Goal: Task Accomplishment & Management: Complete application form

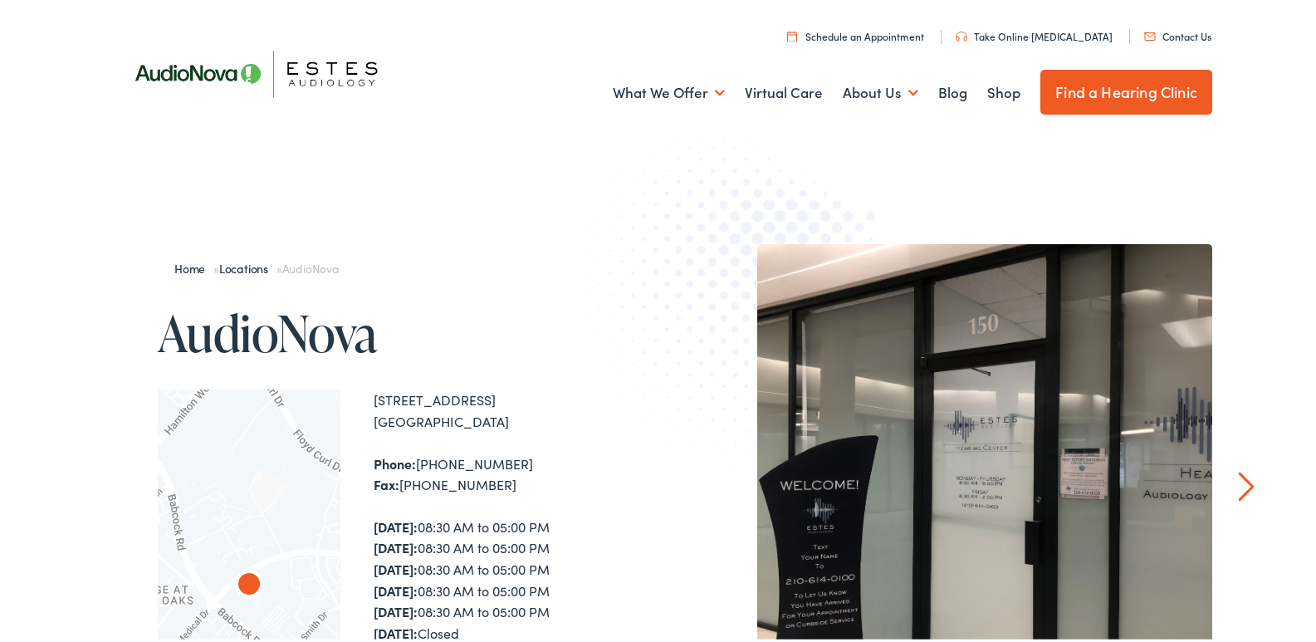
click at [1144, 26] on link "Contact Us" at bounding box center [1177, 33] width 67 height 14
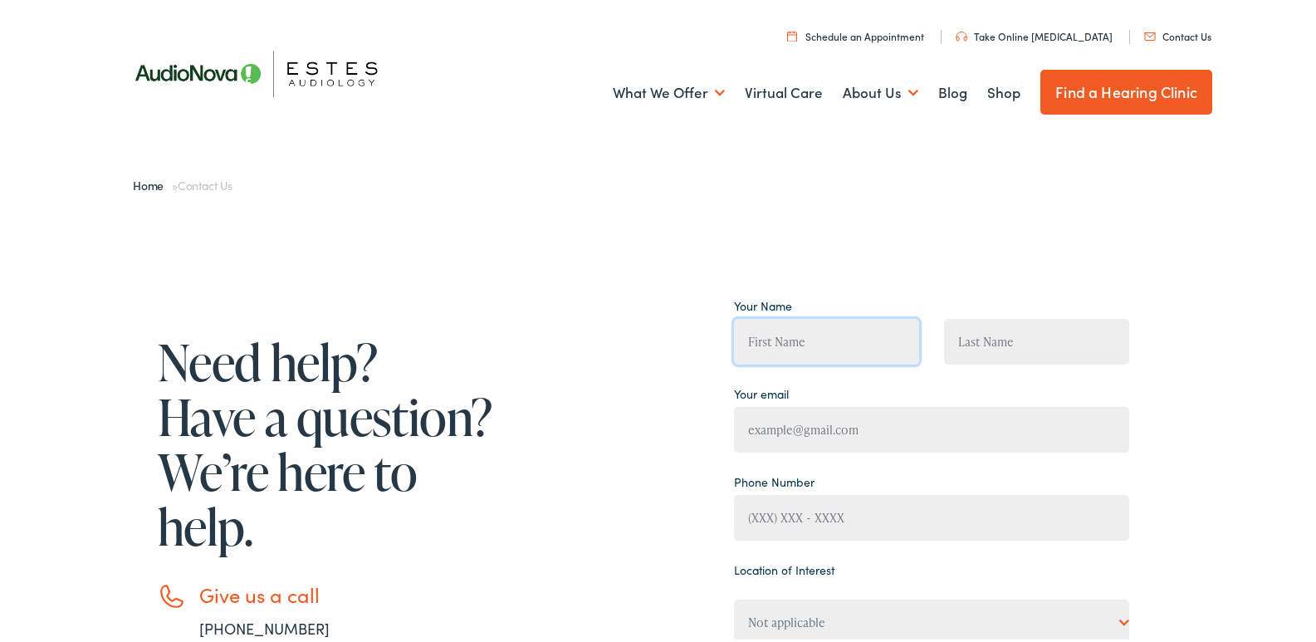
click at [806, 338] on input "Contact form" at bounding box center [826, 338] width 185 height 46
type input "Helena Magallanes"
type input "HelenaMagallanes@Professionalbusinessprofiles.com"
type input "(814) 980-5065"
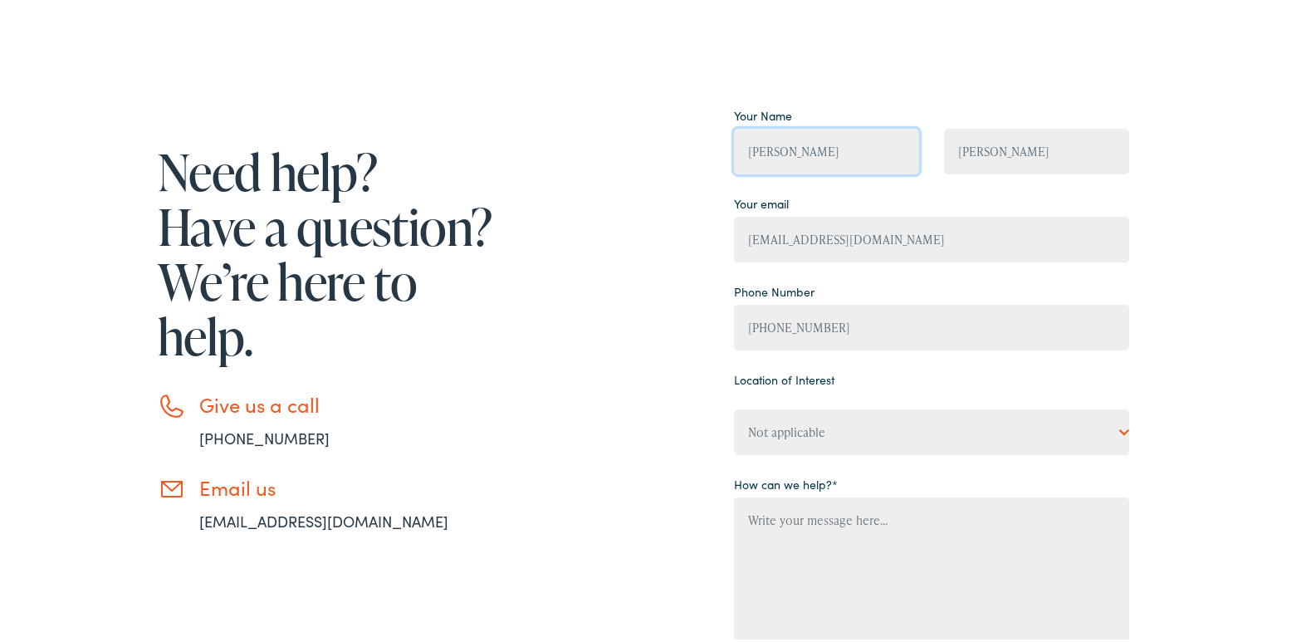
scroll to position [222, 0]
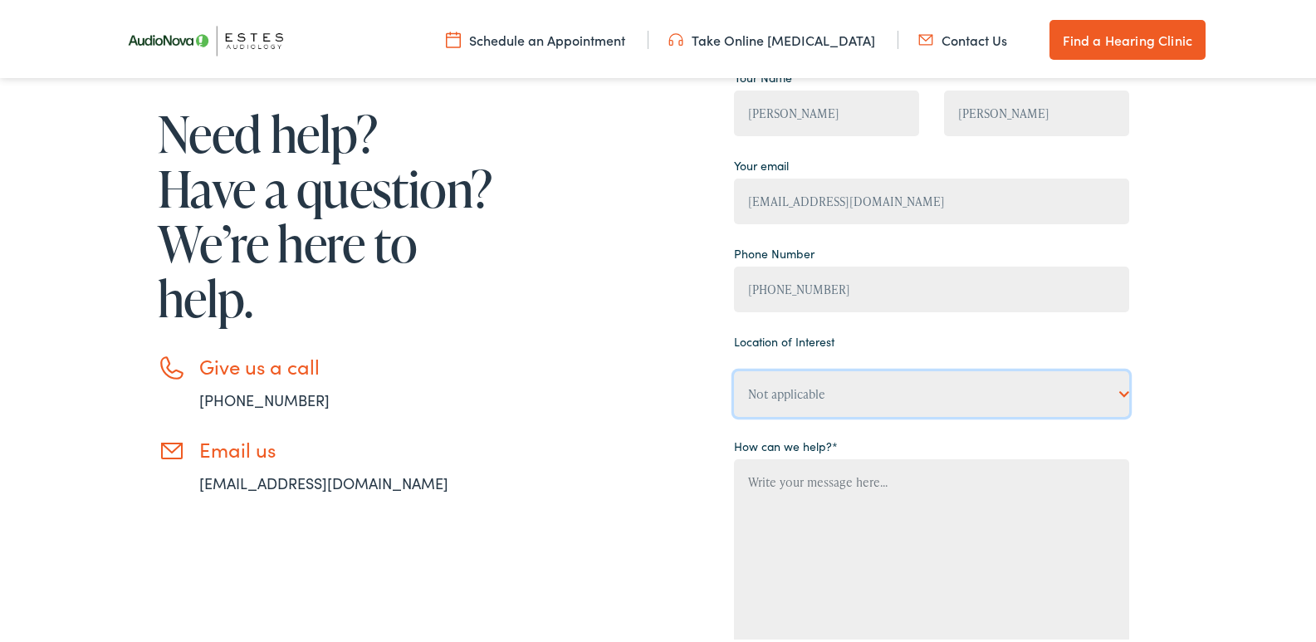
click at [810, 373] on select "Not applicable Estes Audiology, Austin Estes Audiology, Baton Rouge Estes Audio…" at bounding box center [931, 391] width 395 height 46
select select "Estes Audiology, San Antonio"
click at [734, 368] on select "Not applicable Estes Audiology, Austin Estes Audiology, Baton Rouge Estes Audio…" at bounding box center [931, 391] width 395 height 46
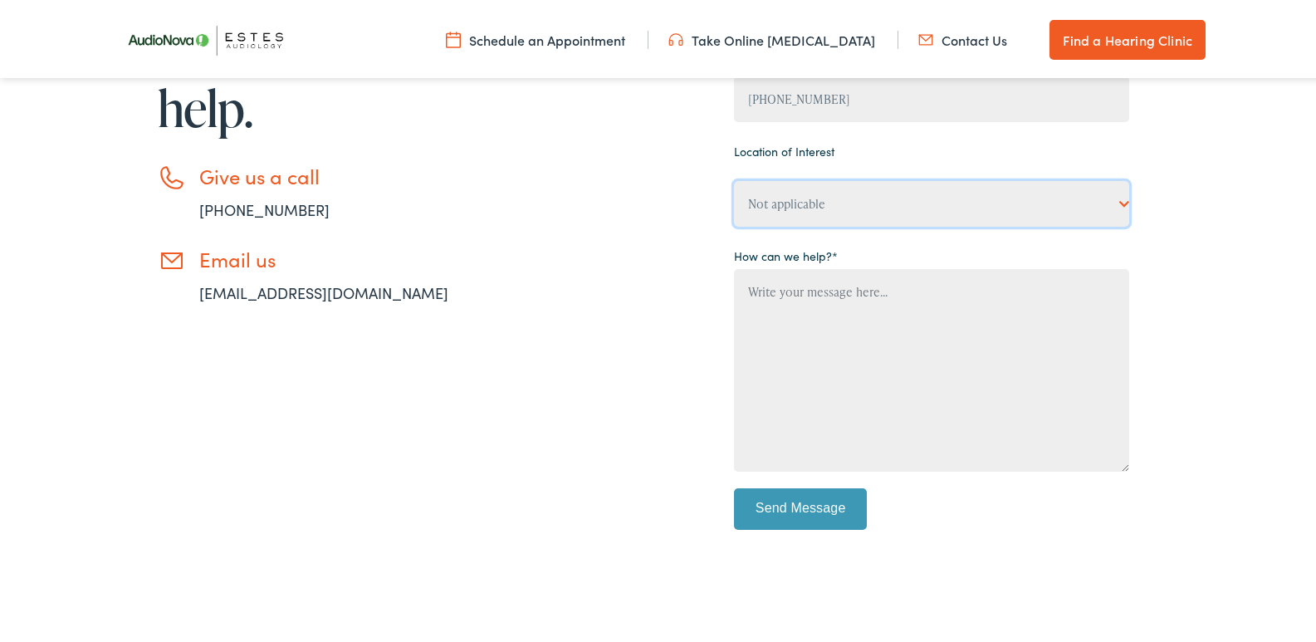
scroll to position [442, 0]
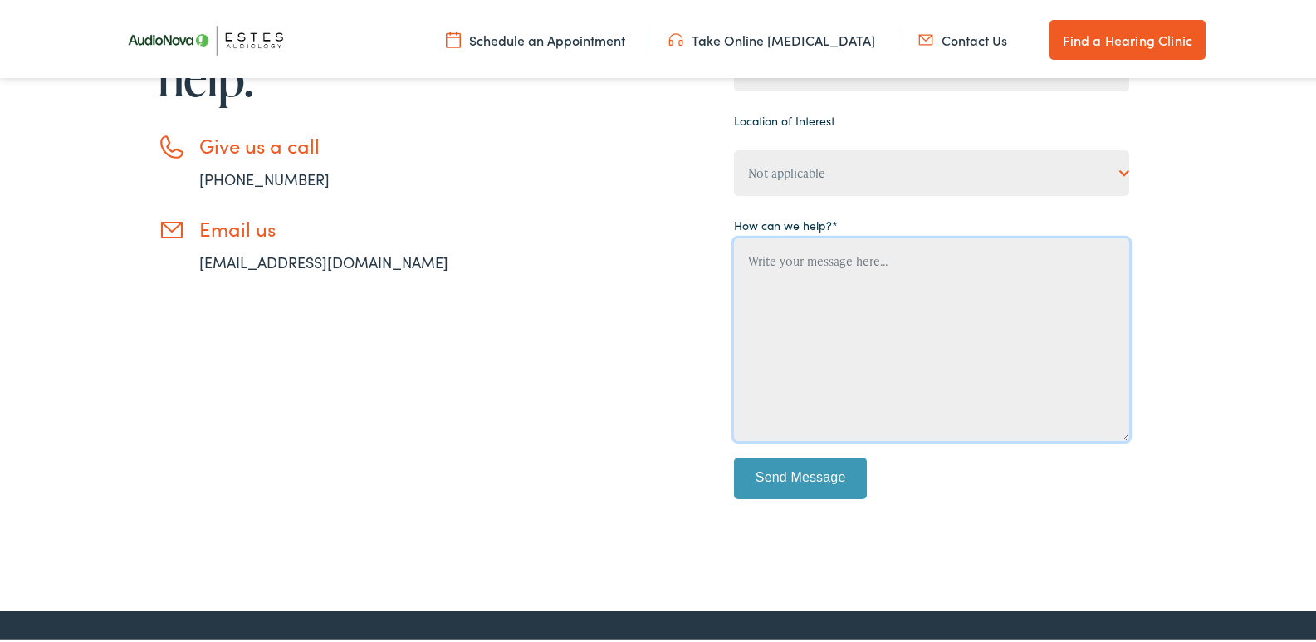
click at [811, 306] on textarea "Contact form" at bounding box center [931, 336] width 395 height 203
paste textarea "Wikipedia is considered to be the World’s most significant tool for reference m…"
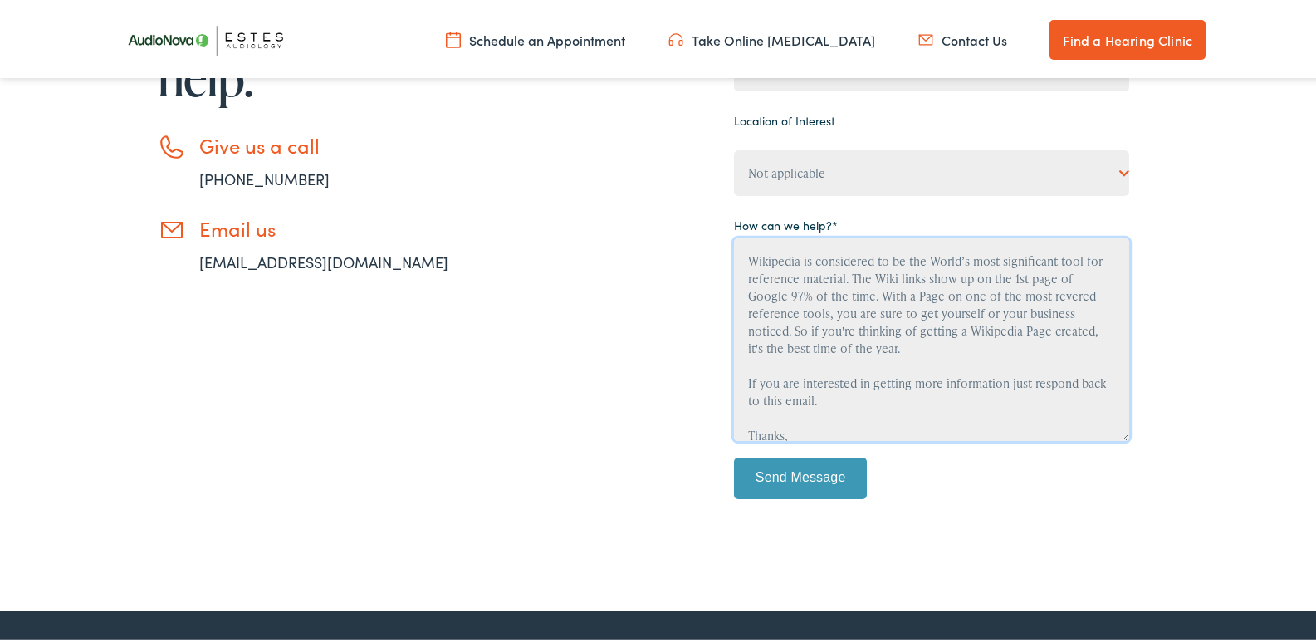
scroll to position [125, 0]
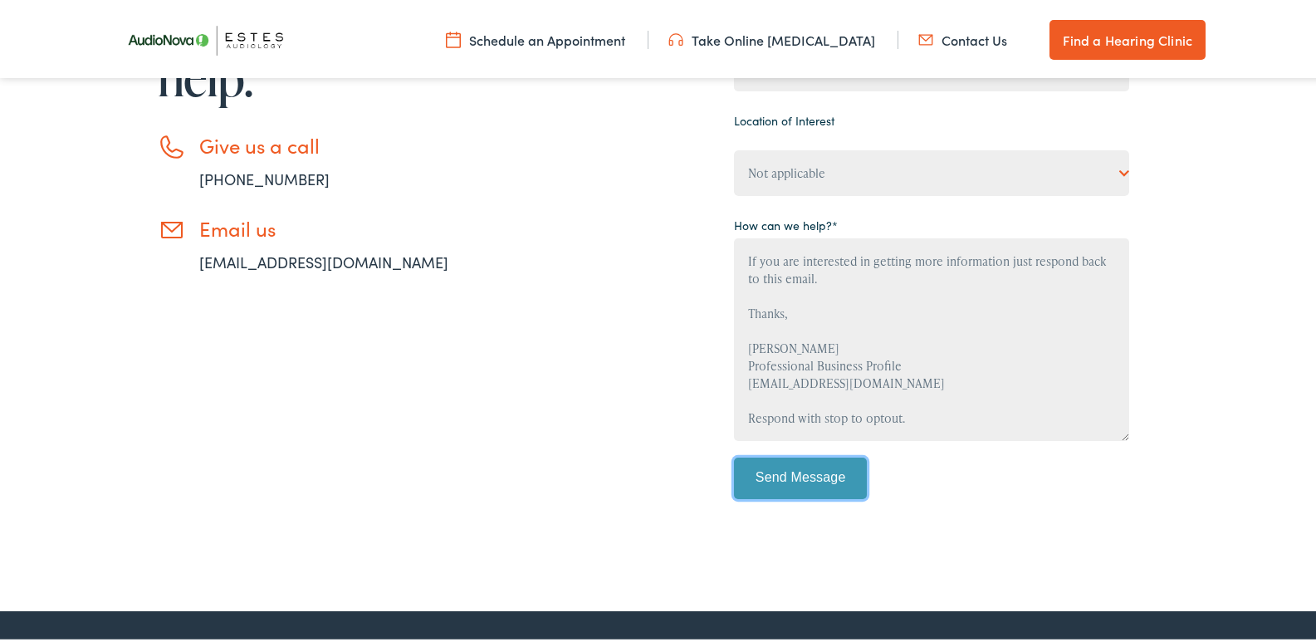
click at [804, 476] on input "Send Message" at bounding box center [800, 475] width 133 height 42
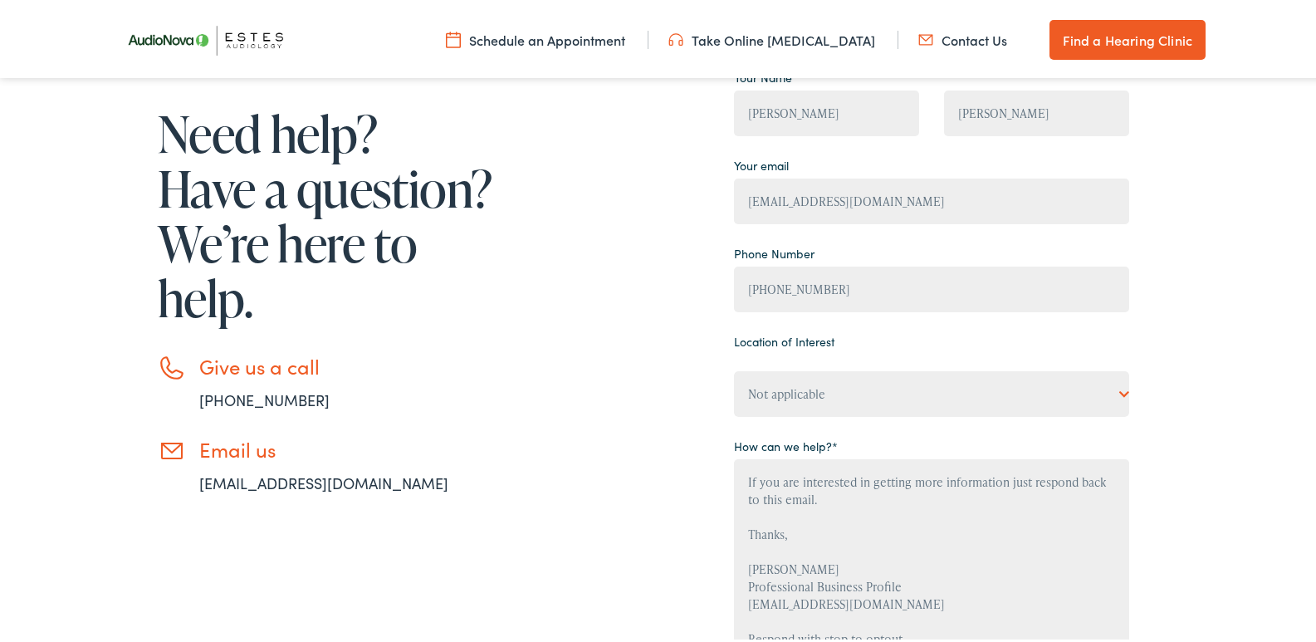
scroll to position [442, 0]
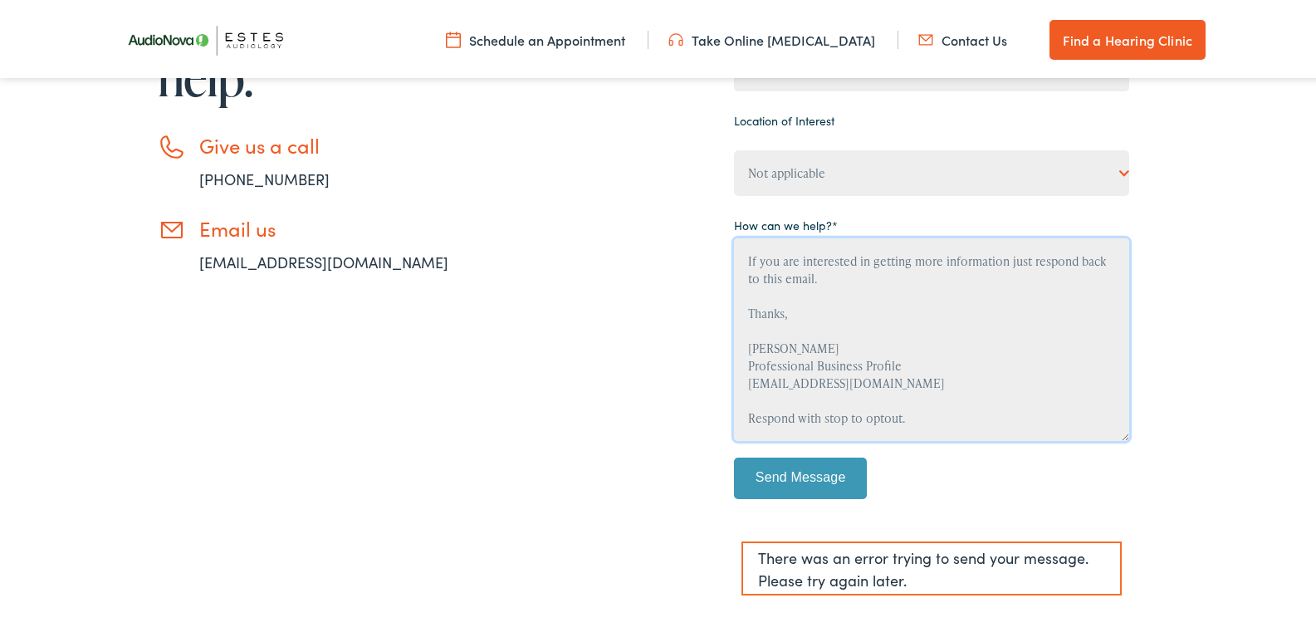
click at [942, 395] on textarea "Wikipedia is considered to be the World’s most significant tool for reference m…" at bounding box center [931, 336] width 395 height 203
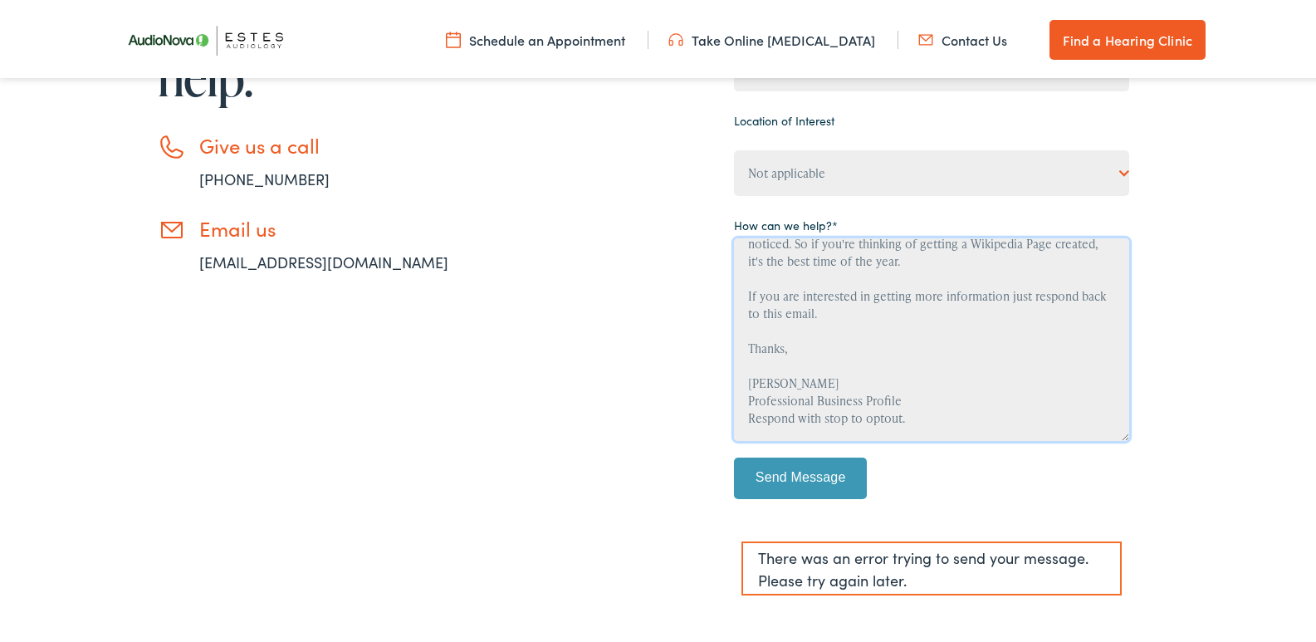
scroll to position [105, 0]
type textarea "Wikipedia is considered to be the World’s most significant tool for reference m…"
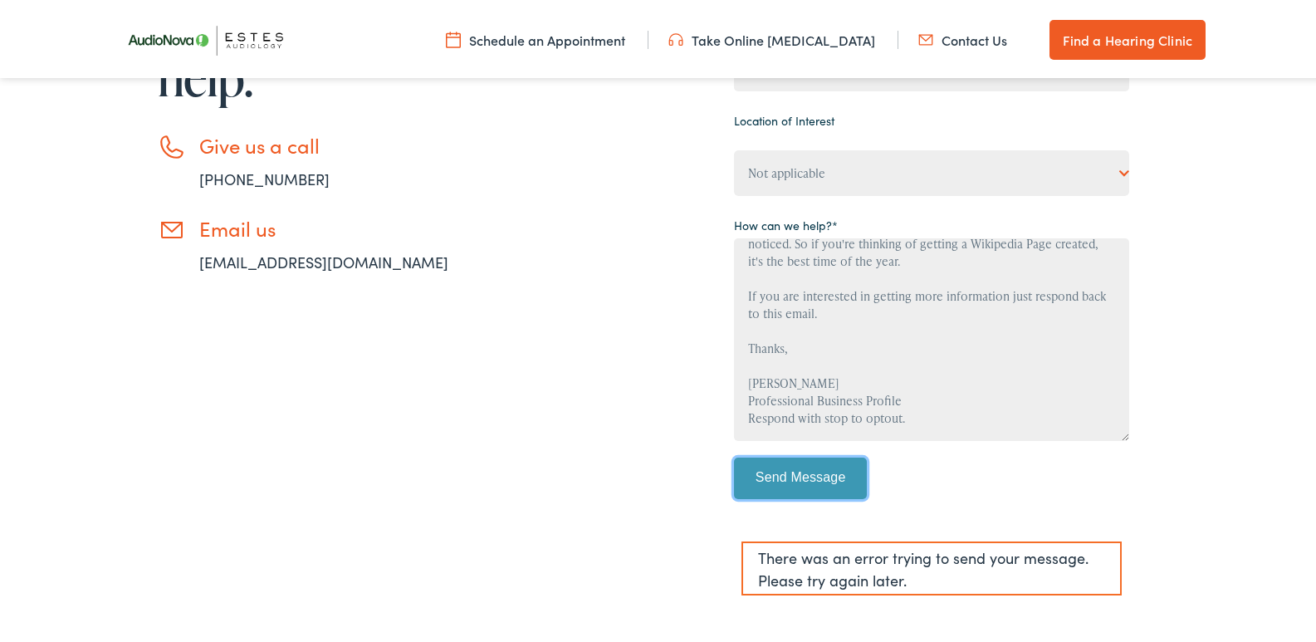
click at [798, 470] on input "Send Message" at bounding box center [800, 475] width 133 height 42
click at [797, 472] on input "Send Message" at bounding box center [800, 475] width 133 height 42
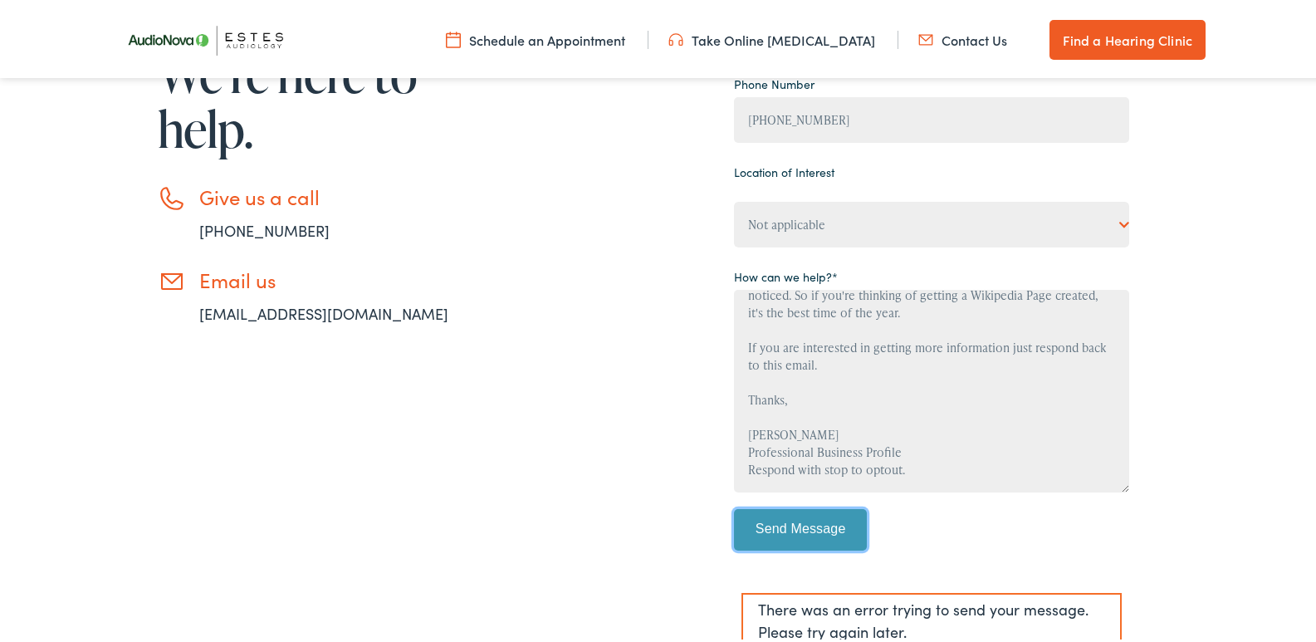
scroll to position [442, 0]
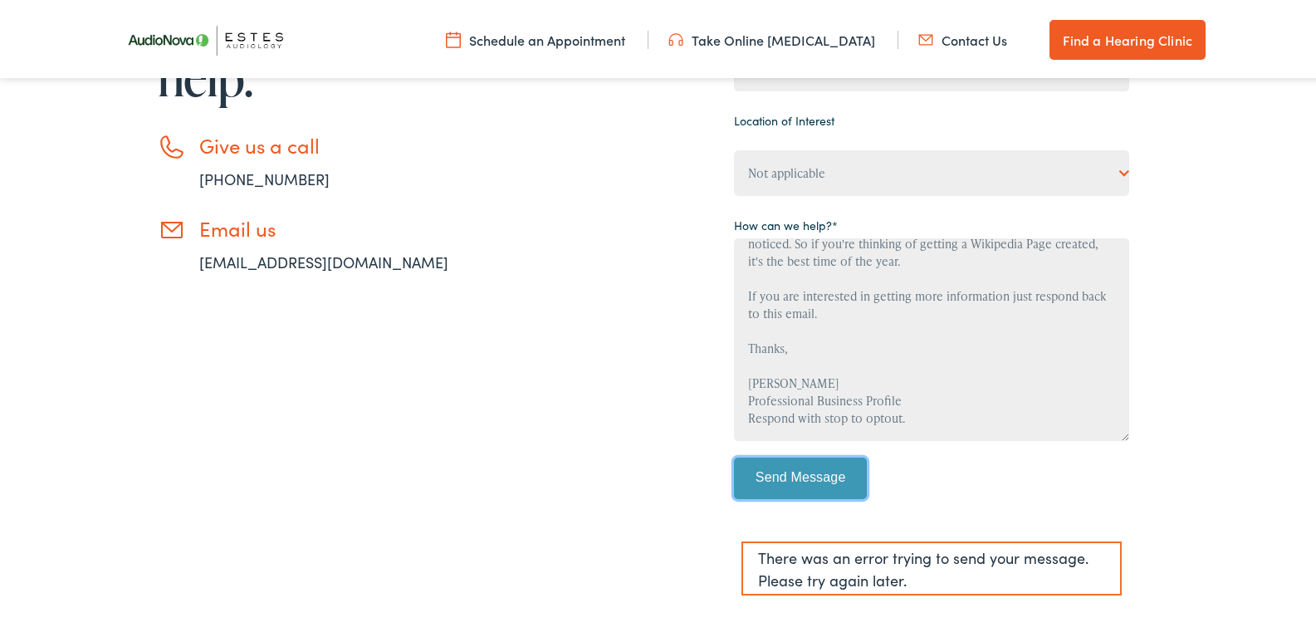
click at [787, 477] on input "Send Message" at bounding box center [800, 475] width 133 height 42
click at [786, 479] on input "Send Message" at bounding box center [800, 475] width 133 height 42
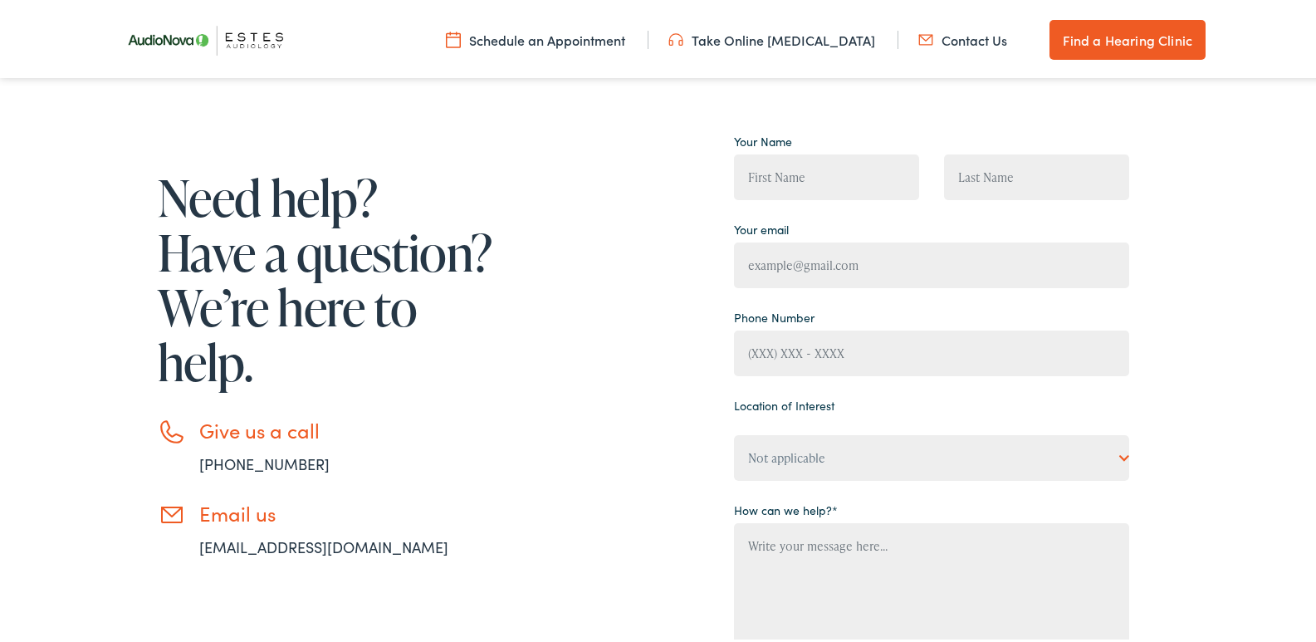
scroll to position [125, 0]
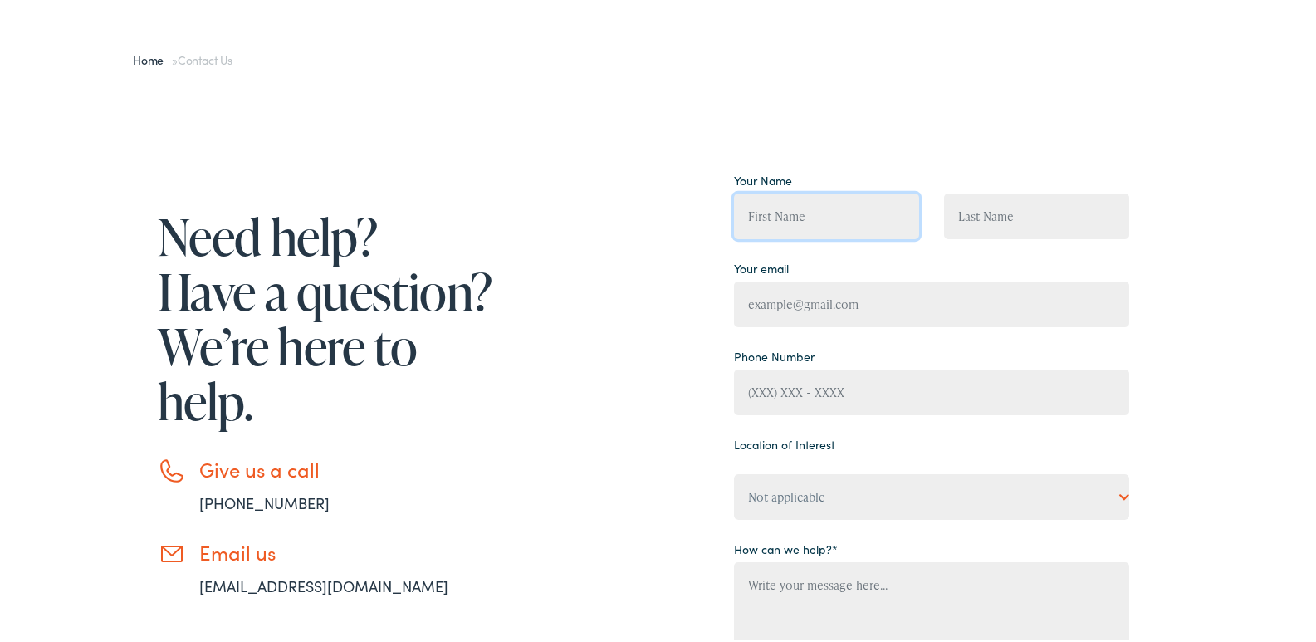
click at [817, 207] on input "Contact form" at bounding box center [826, 213] width 185 height 46
type input "Helena Magallanes"
type input "HelenaMagallanes@Professionalbusinessprofiles.com"
type input "(814) 980-5065"
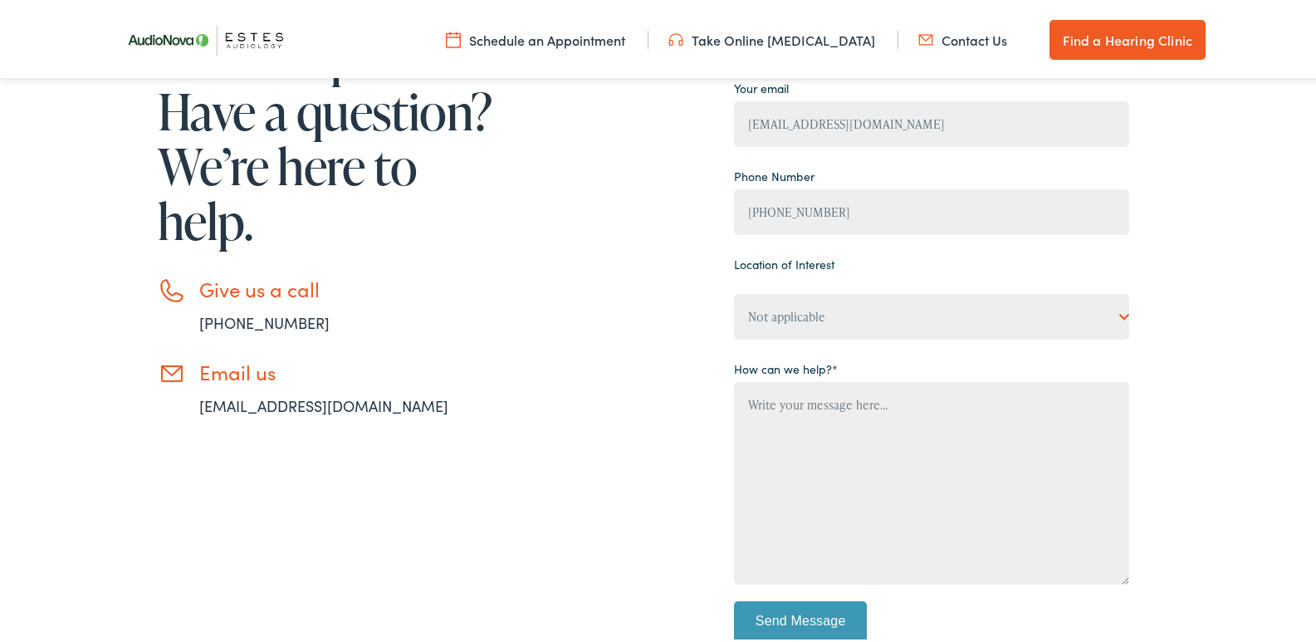
scroll to position [347, 0]
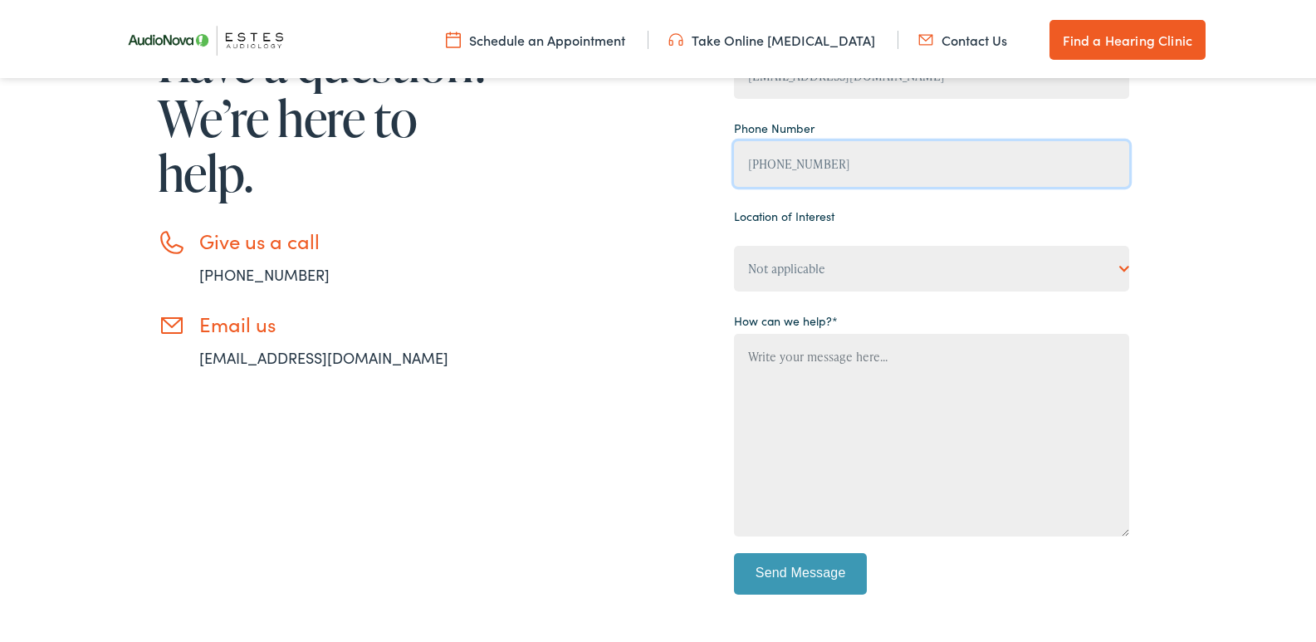
click at [823, 170] on input "(814) 980-5065" at bounding box center [931, 161] width 395 height 46
type input "(814) 980-5065"
type input "Helena Magallanes"
type input "HelenaMagallanes@Professionalbusinessprofiles.com"
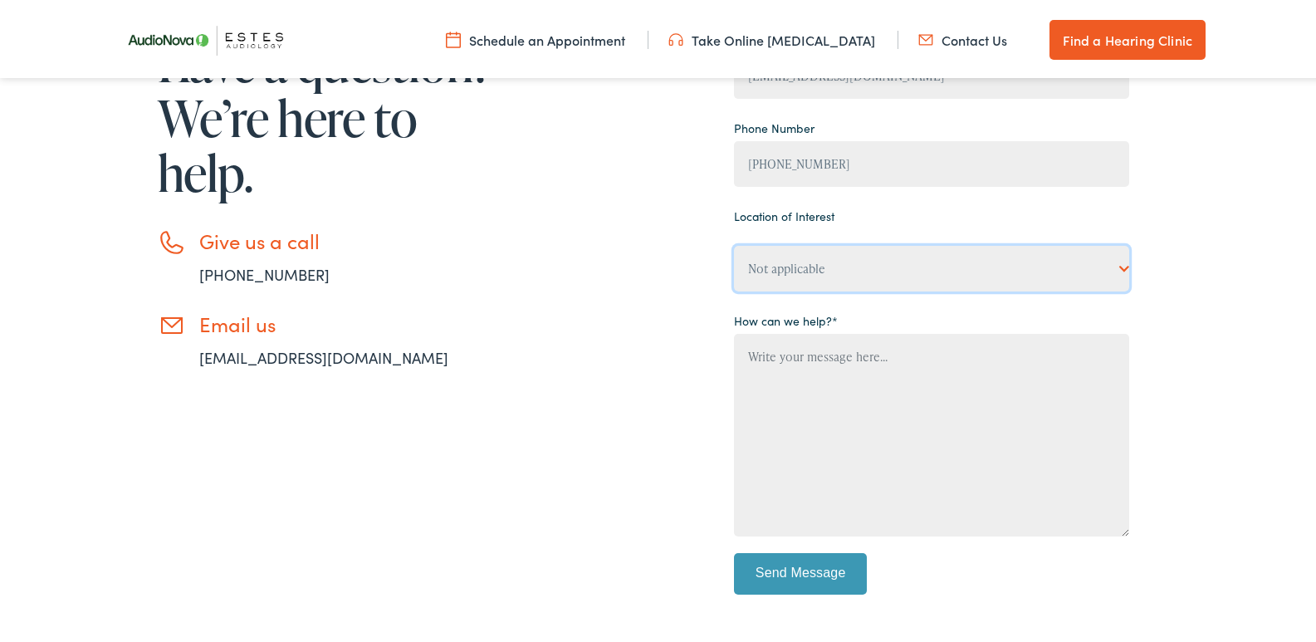
click at [791, 267] on select "Not applicable Estes Audiology, Austin Estes Audiology, Baton Rouge Estes Audio…" at bounding box center [931, 265] width 395 height 46
select select "Estes Audiology, Austin"
click at [734, 242] on select "Not applicable Estes Audiology, Austin Estes Audiology, Baton Rouge Estes Audio…" at bounding box center [931, 265] width 395 height 46
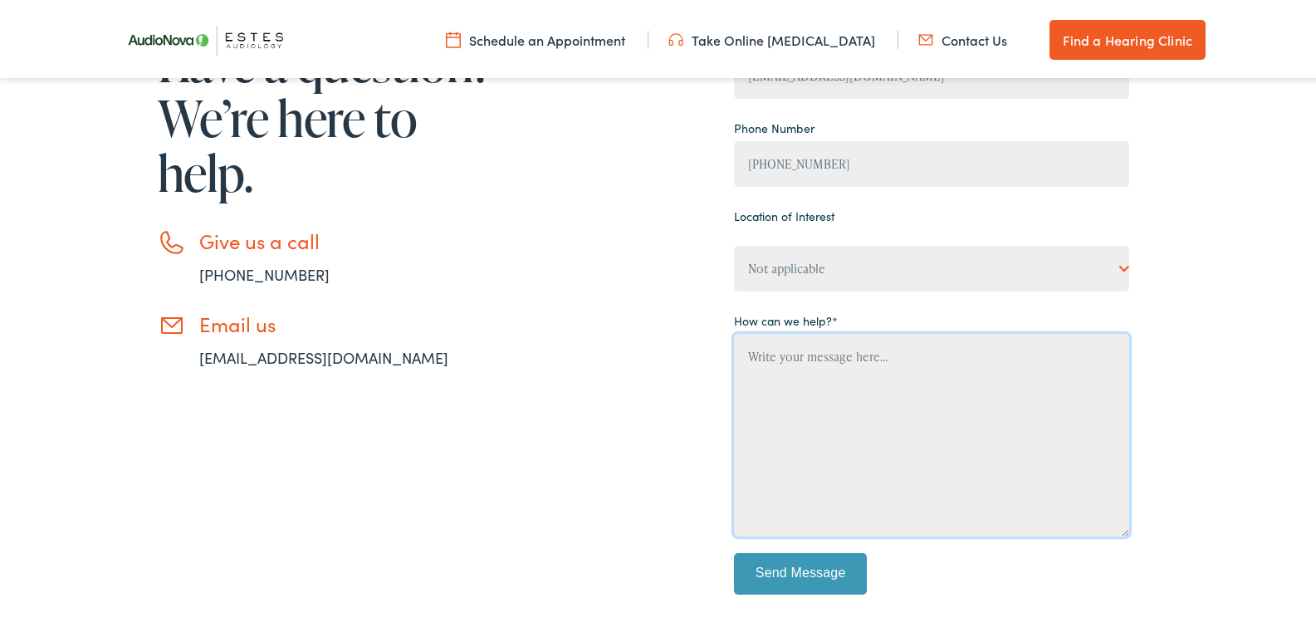
drag, startPoint x: 790, startPoint y: 413, endPoint x: 797, endPoint y: 422, distance: 10.6
click at [797, 422] on textarea "Contact form" at bounding box center [931, 431] width 395 height 203
paste textarea "Wikipedia is considered to be the World’s most significant tool for reference m…"
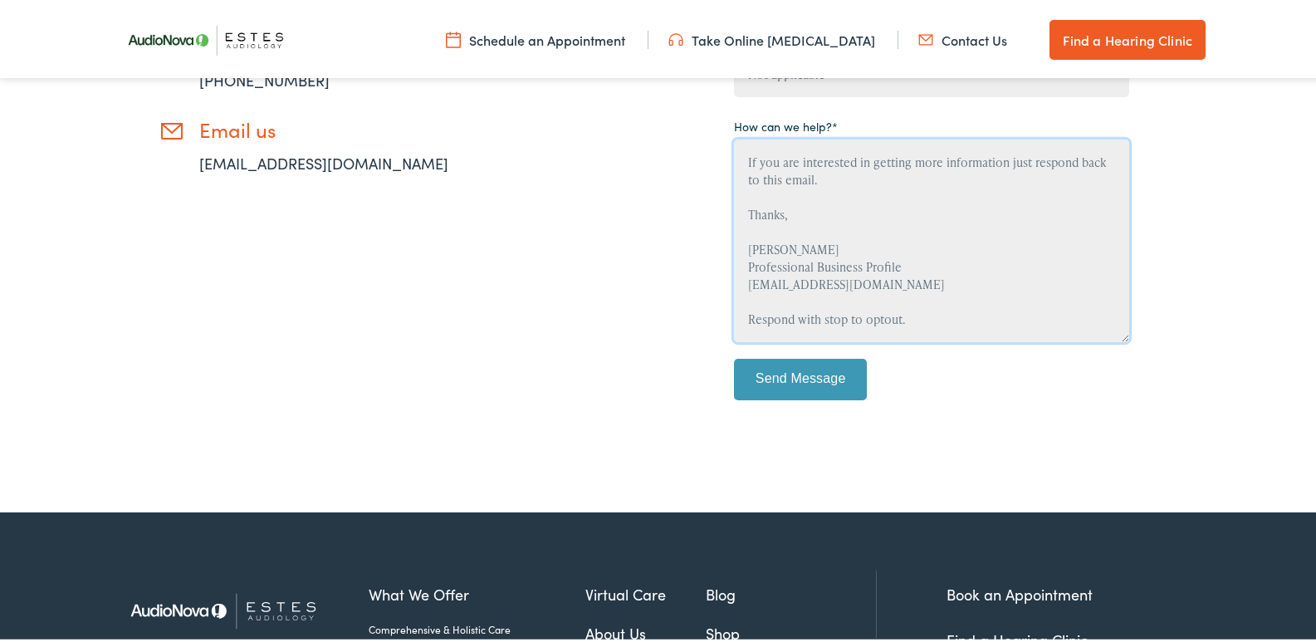
scroll to position [569, 0]
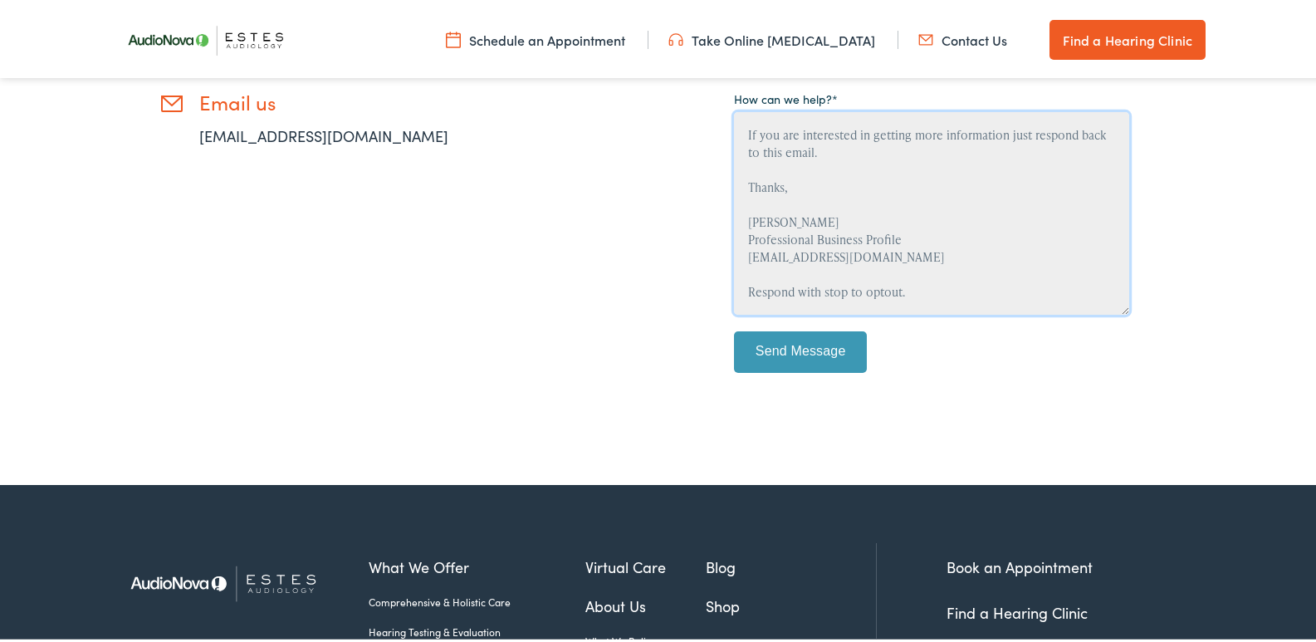
type textarea "Wikipedia is considered to be the World’s most significant tool for reference m…"
click at [847, 357] on input "Send Message" at bounding box center [800, 349] width 133 height 42
